Goal: Information Seeking & Learning: Learn about a topic

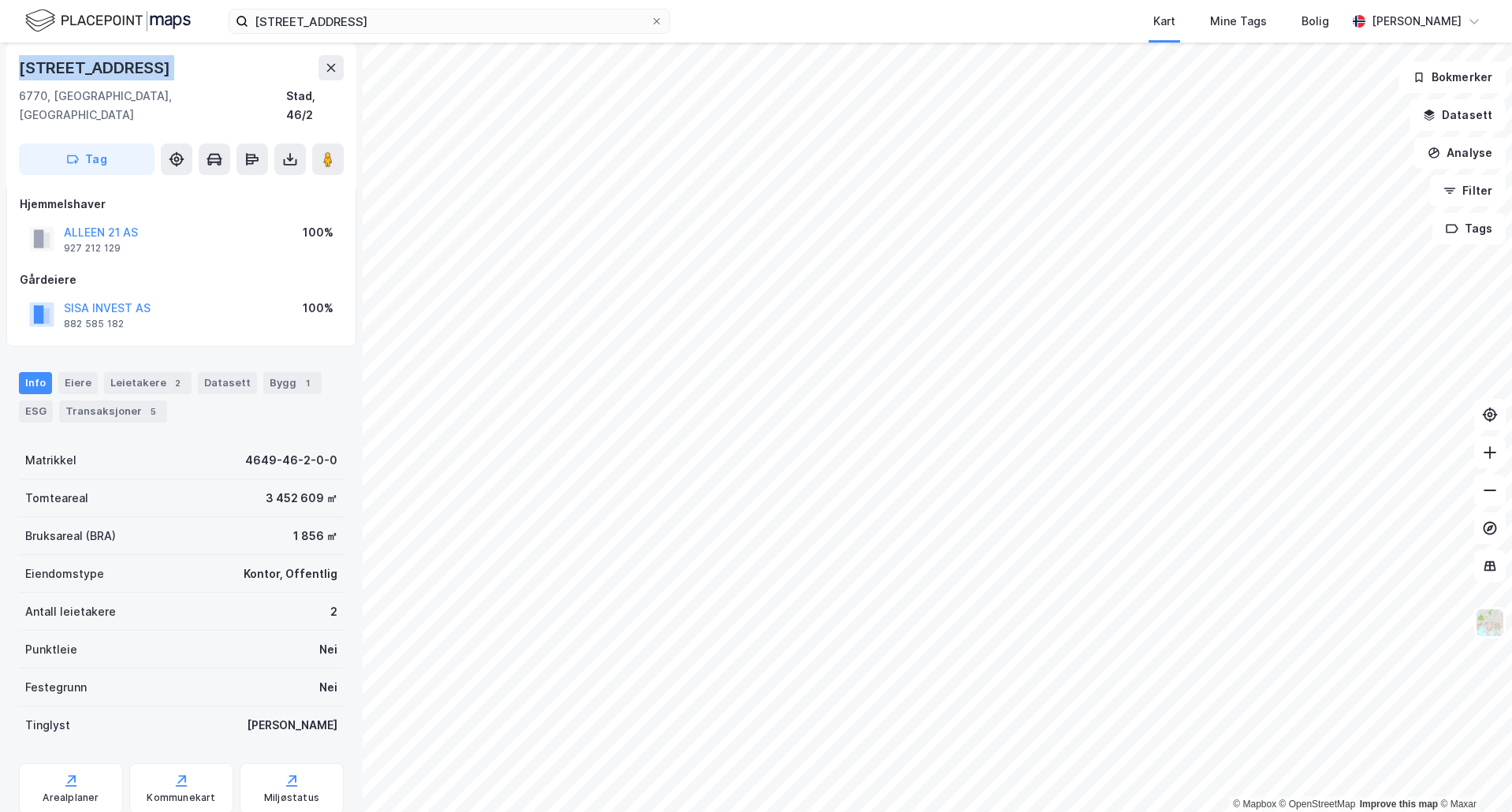
scroll to position [46, 0]
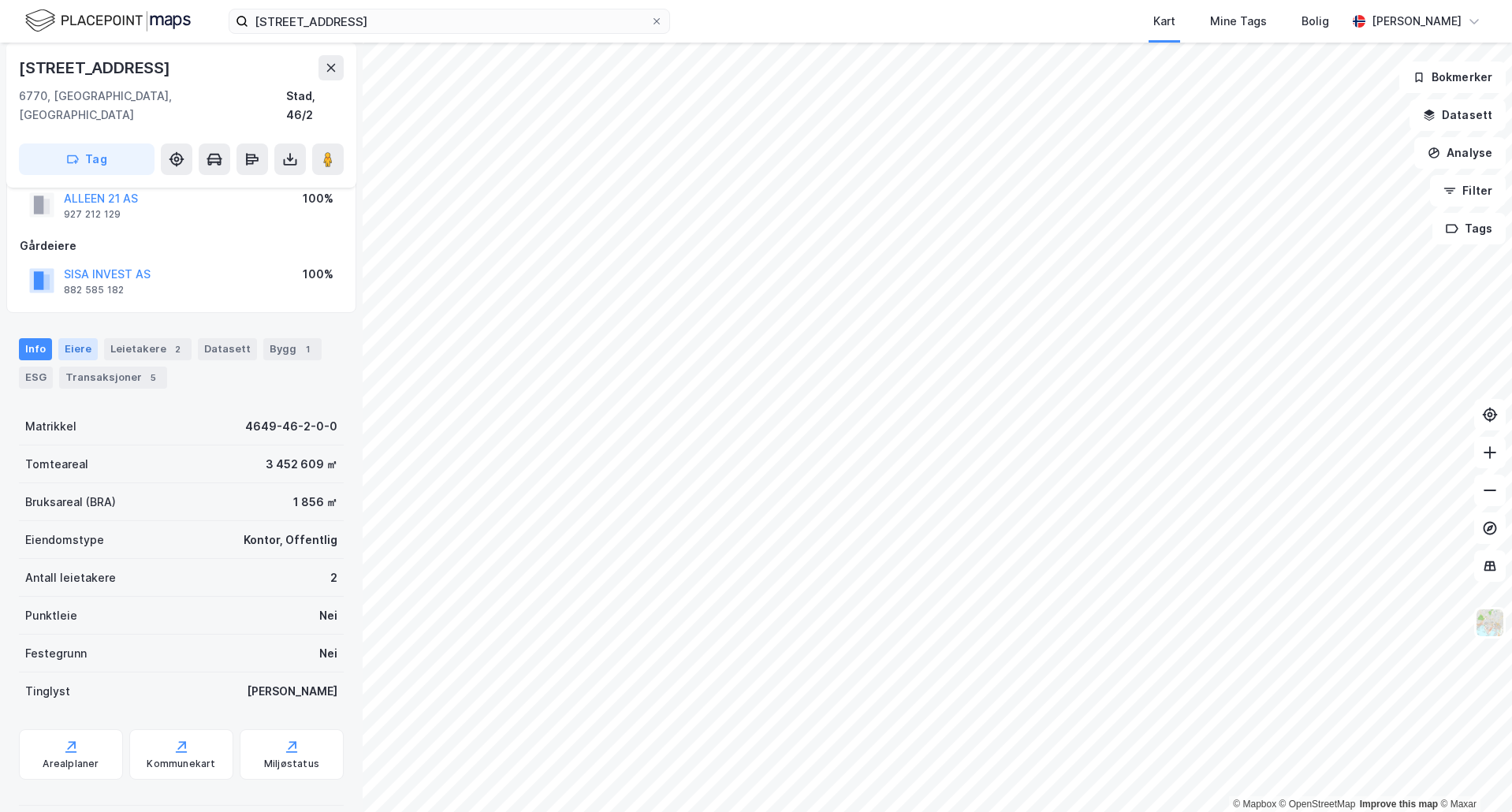
click at [86, 338] on div "Eiere" at bounding box center [77, 349] width 39 height 22
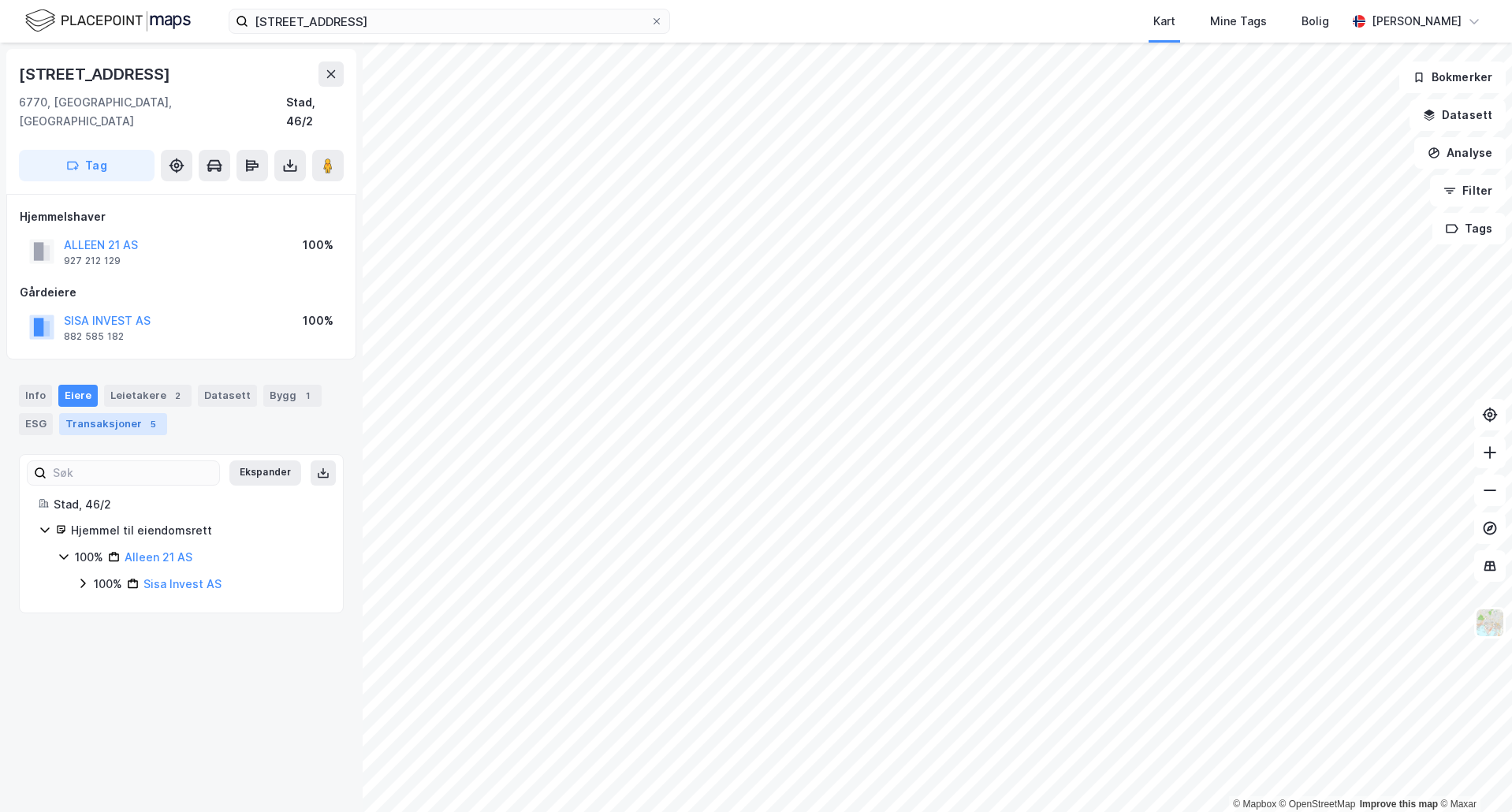
click at [139, 413] on div "Transaksjoner 5" at bounding box center [112, 424] width 108 height 22
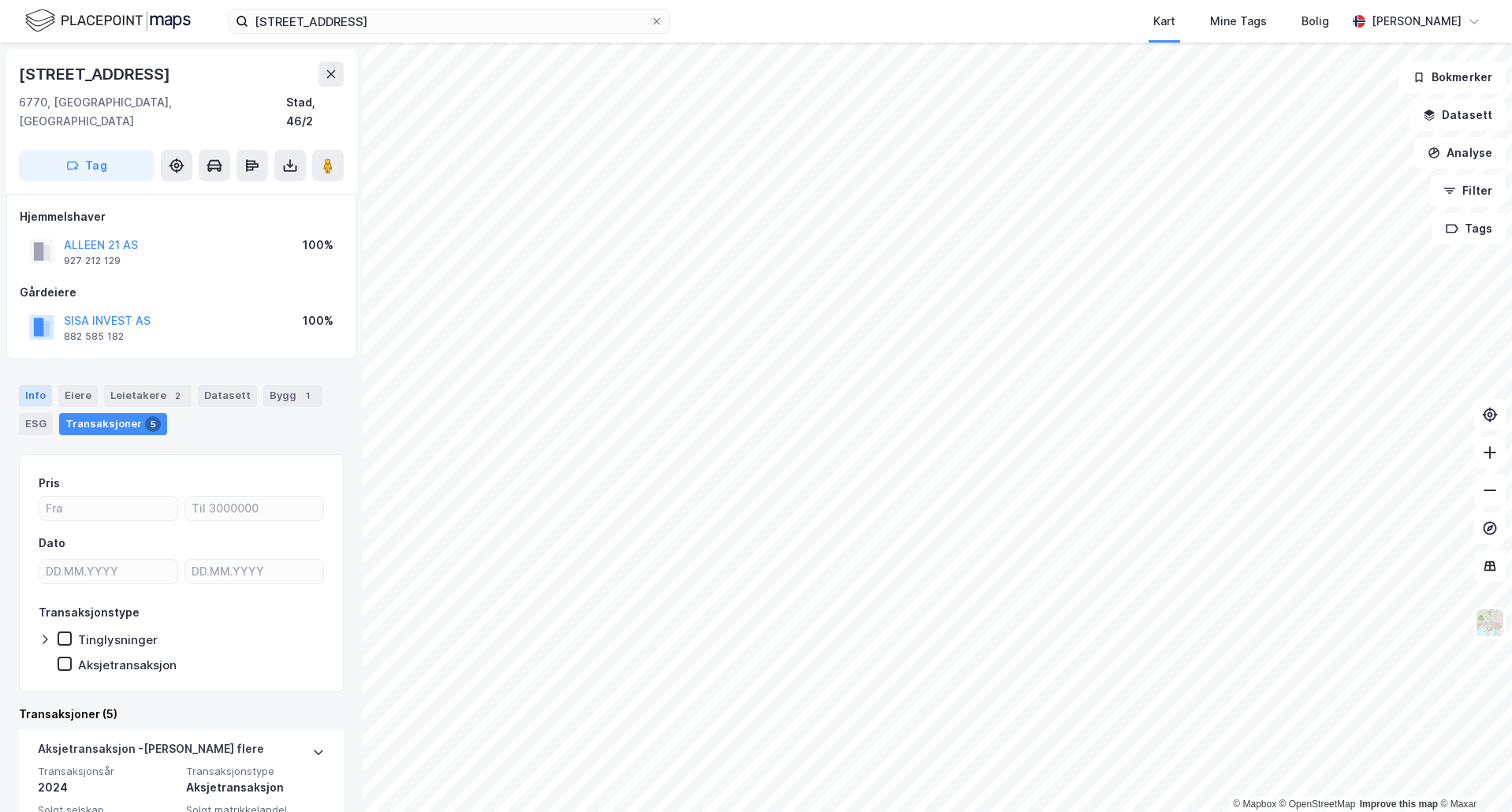
click at [37, 385] on div "Info" at bounding box center [36, 396] width 33 height 22
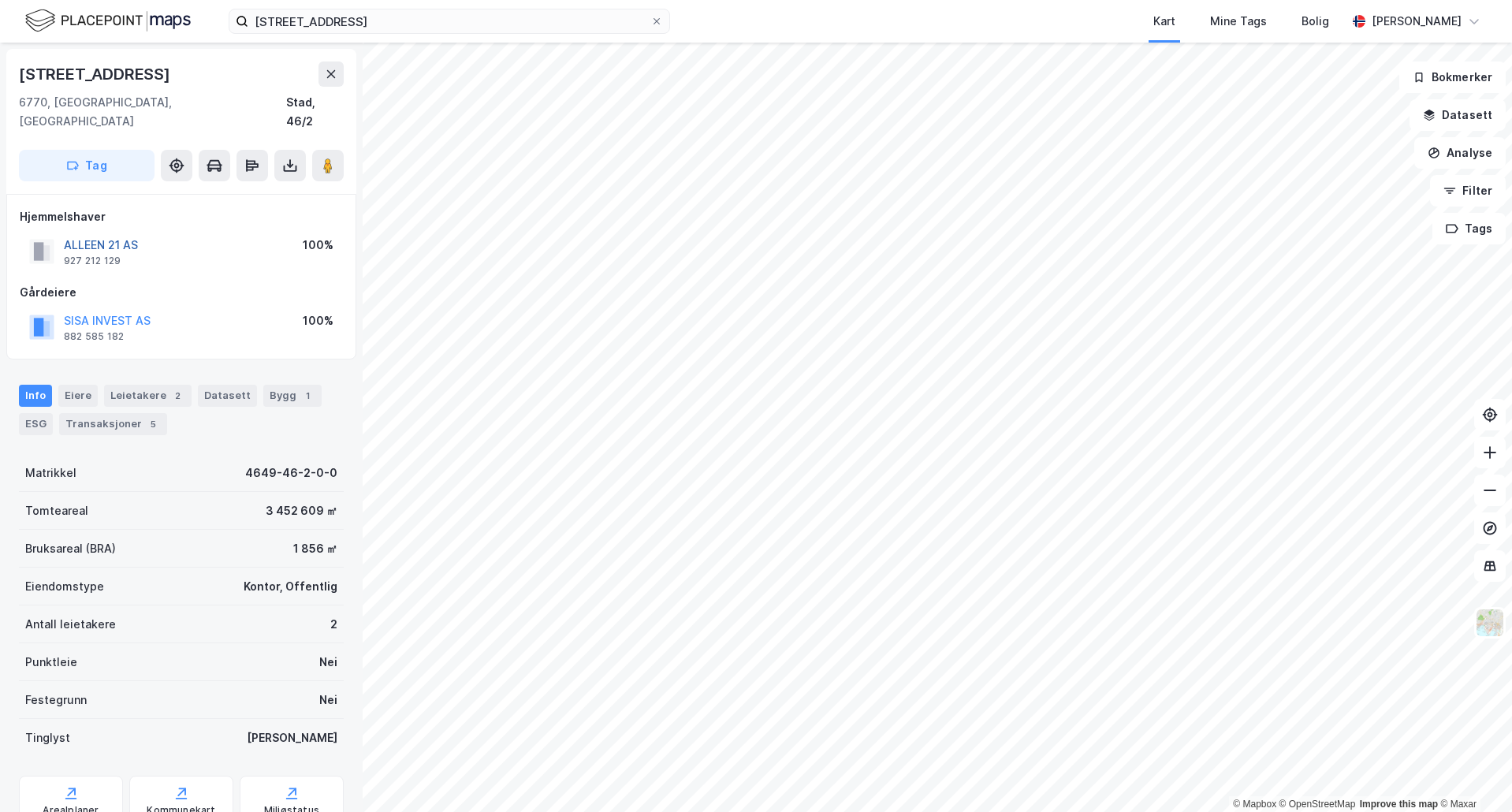
click at [0, 0] on button "ALLEEN 21 AS" at bounding box center [0, 0] width 0 height 0
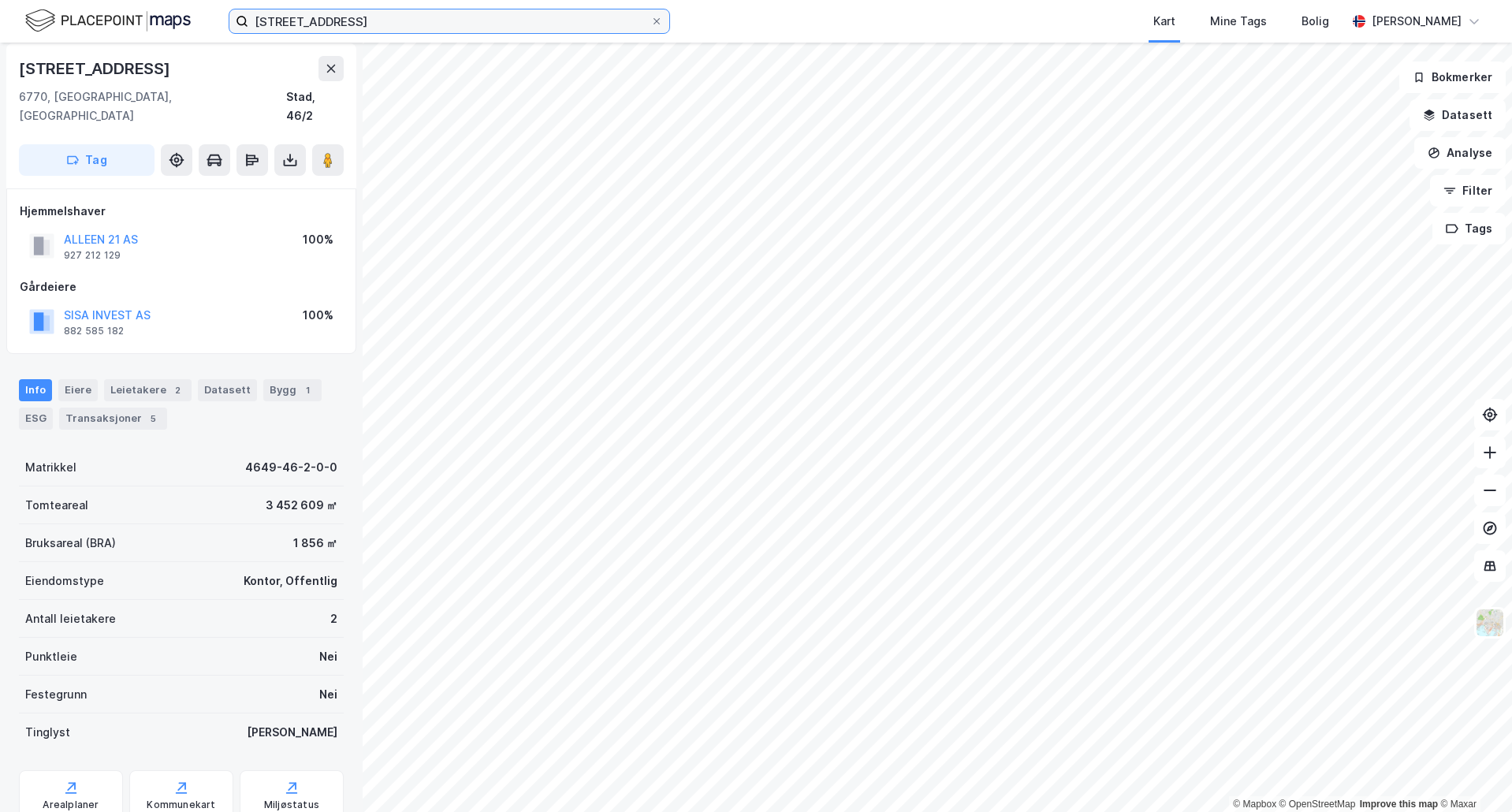
click at [315, 22] on input "[STREET_ADDRESS]" at bounding box center [450, 22] width 402 height 24
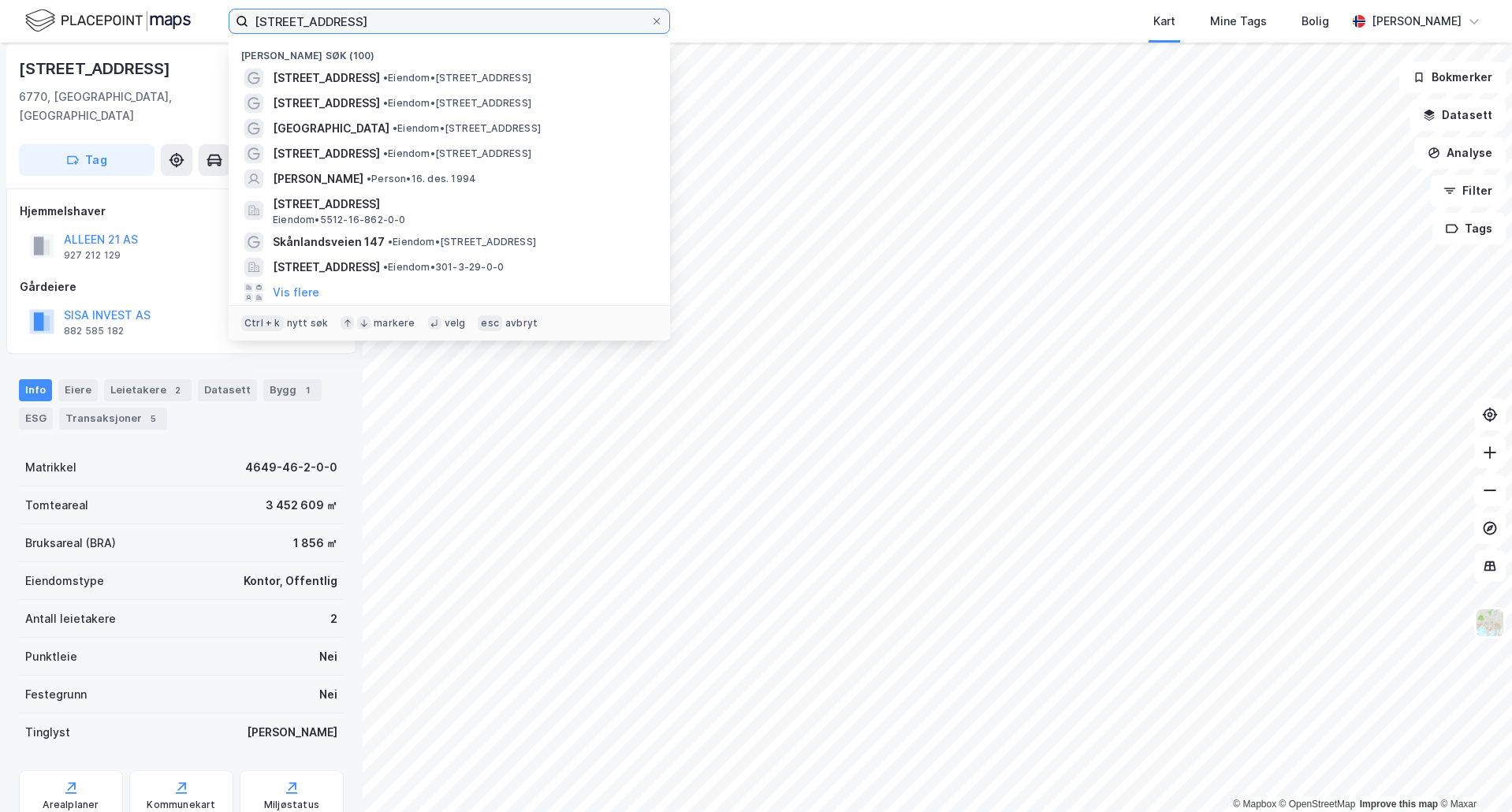
click at [315, 22] on input "[STREET_ADDRESS]" at bounding box center [450, 22] width 402 height 24
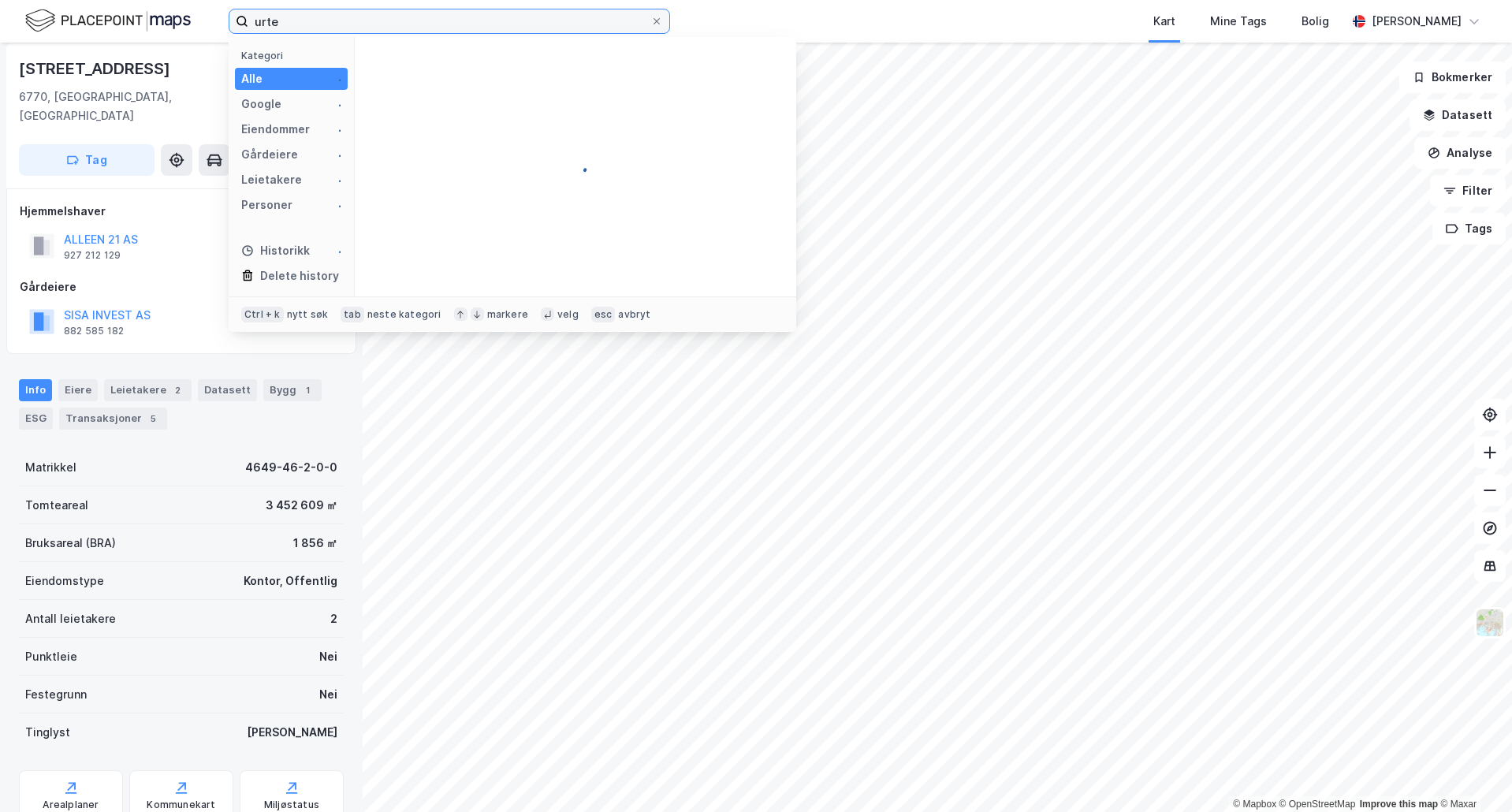
type input "urte"
